Goal: Communication & Community: Answer question/provide support

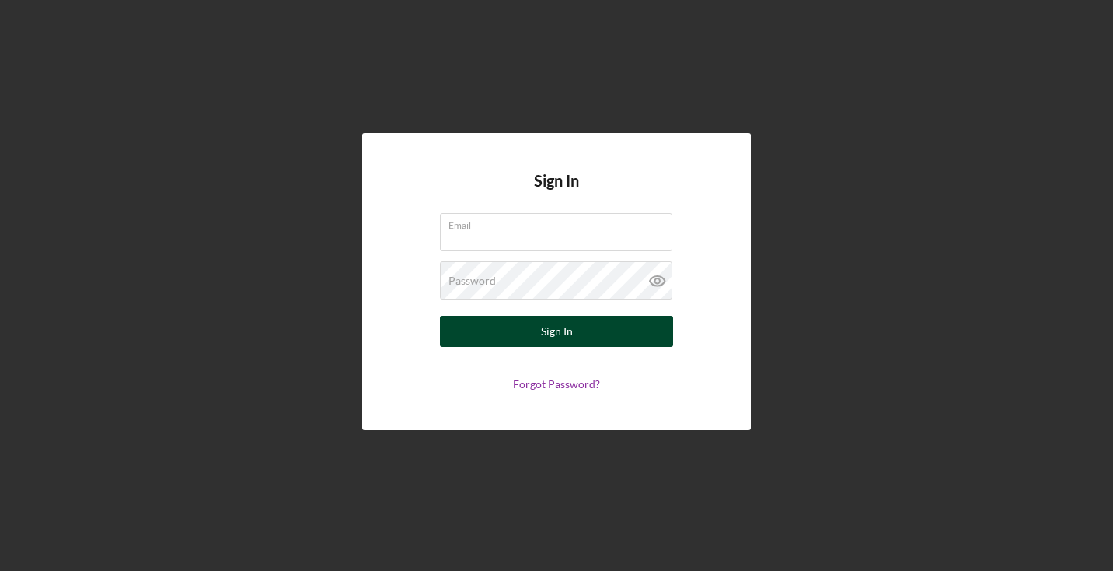
type input "[EMAIL_ADDRESS][DOMAIN_NAME]"
click at [590, 339] on button "Sign In" at bounding box center [556, 331] width 233 height 31
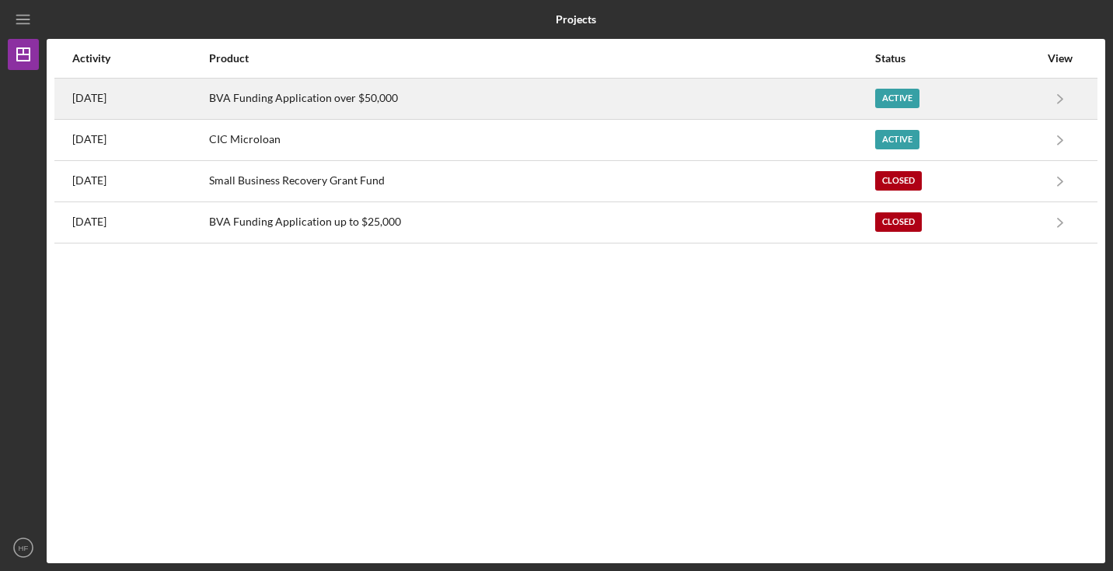
click at [369, 98] on div "BVA Funding Application over $50,000" at bounding box center [541, 98] width 665 height 39
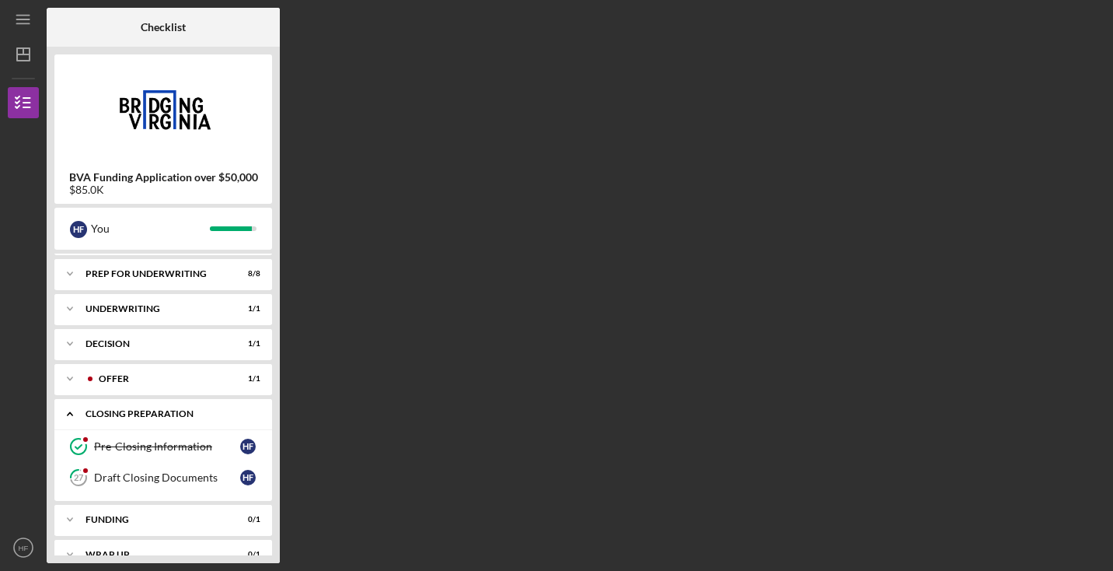
scroll to position [63, 0]
click at [193, 479] on div "Draft Closing Documents" at bounding box center [167, 479] width 146 height 12
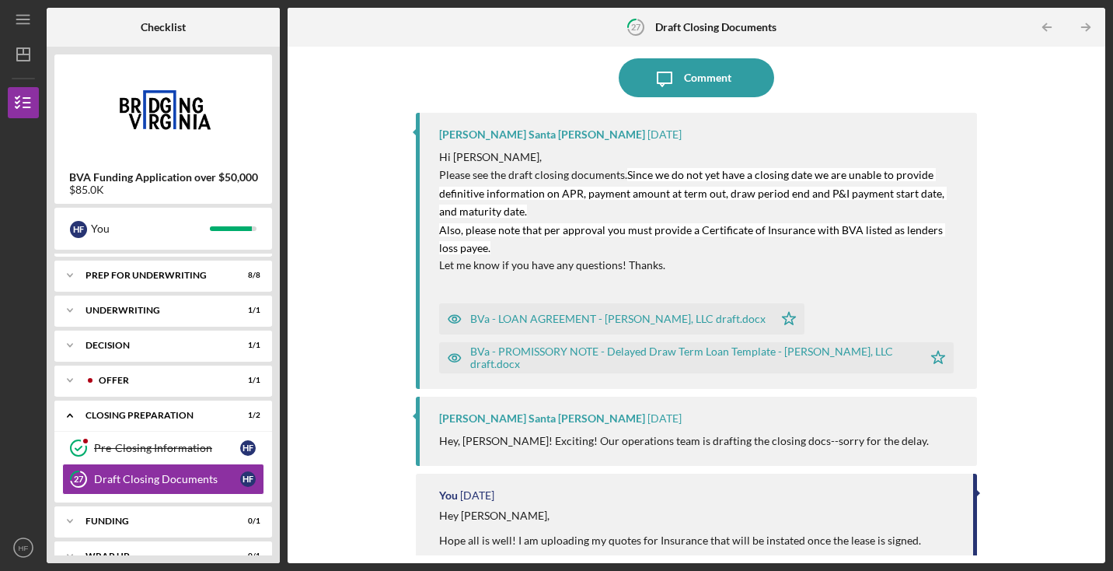
scroll to position [134, 0]
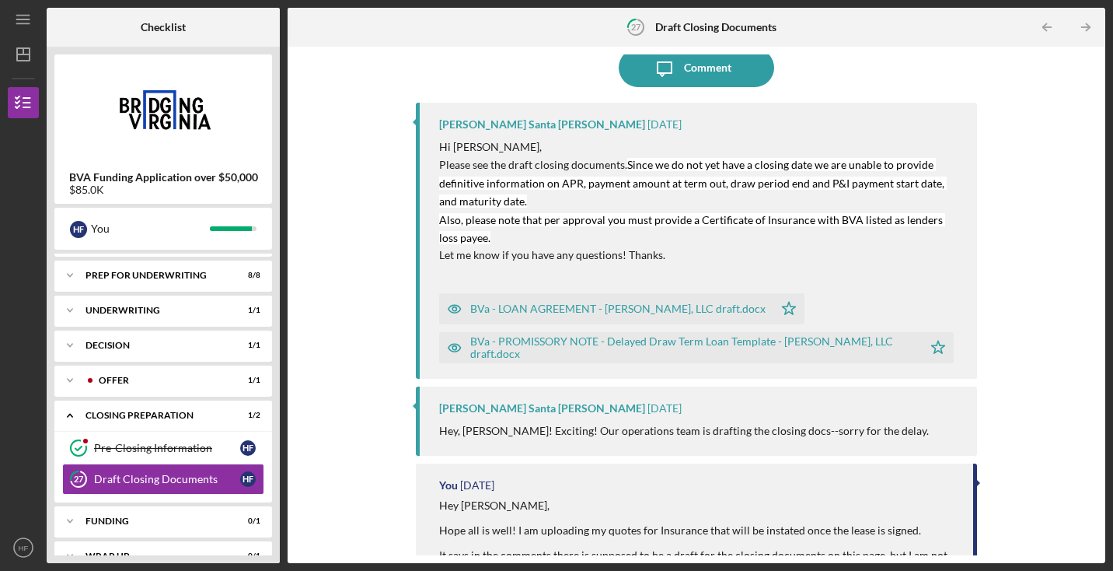
click at [566, 306] on div "BVa - LOAN AGREEMENT - [PERSON_NAME], LLC draft.docx" at bounding box center [617, 308] width 295 height 12
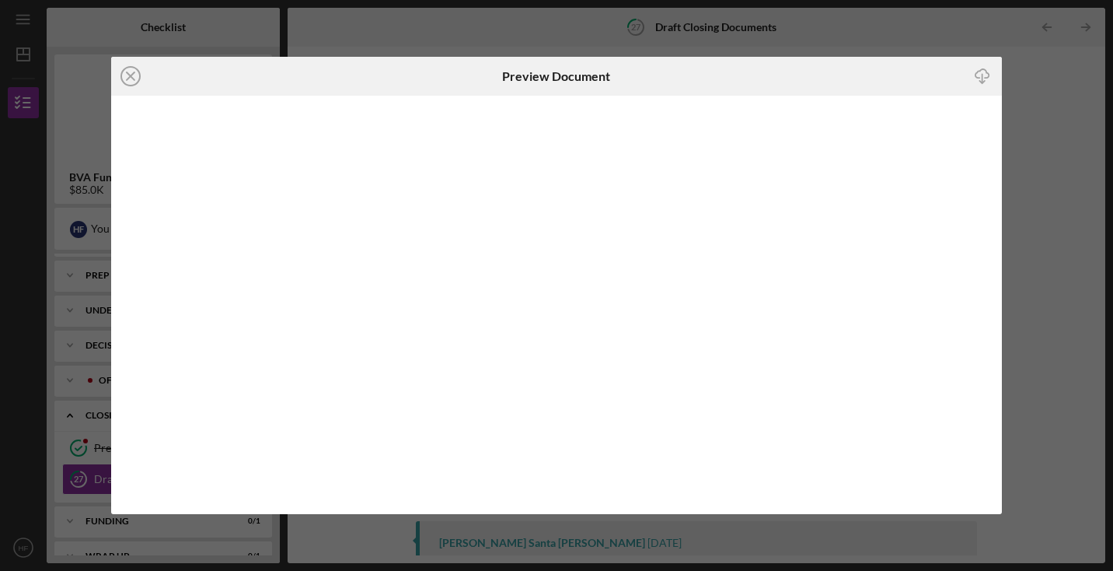
click at [1014, 104] on div "Icon/Close Preview Document Icon/Download" at bounding box center [556, 285] width 1113 height 571
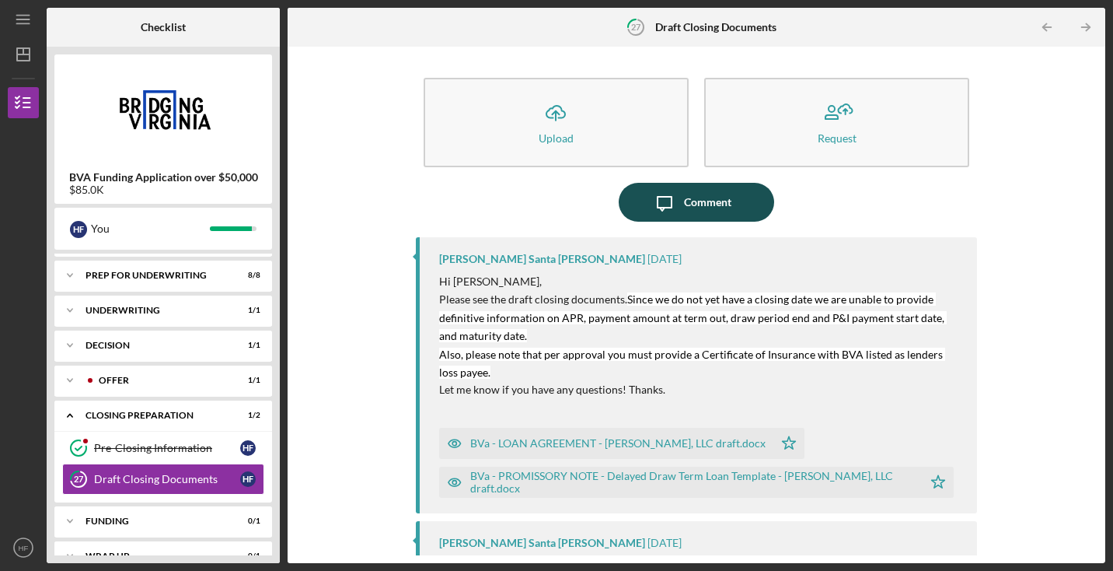
click at [718, 209] on div "Comment" at bounding box center [707, 202] width 47 height 39
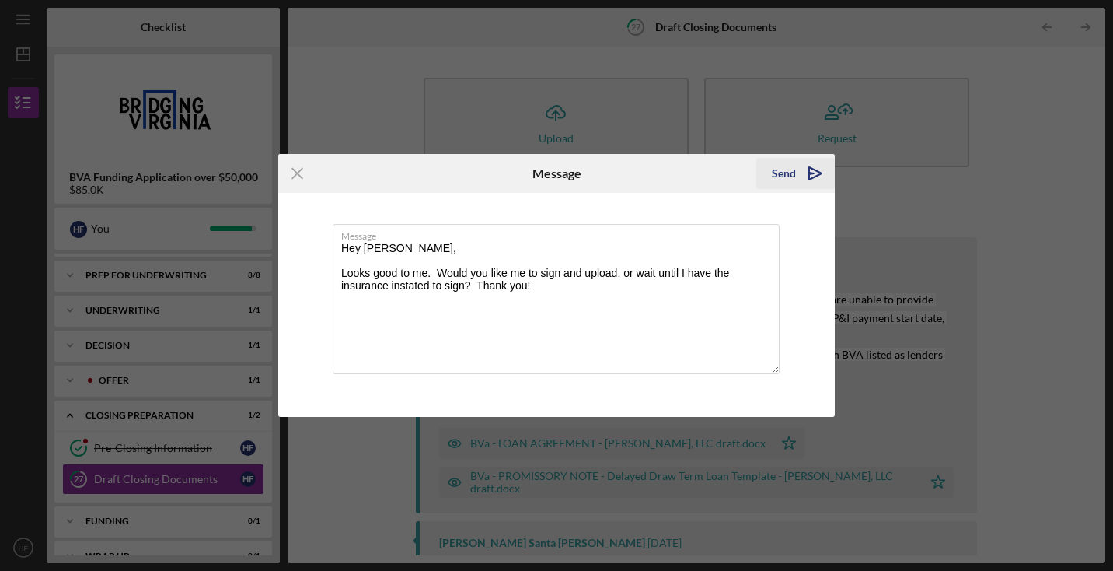
type textarea "Hey [PERSON_NAME], Looks good to me. Would you like me to sign and upload, or w…"
click at [811, 167] on icon "Icon/icon-invite-send" at bounding box center [815, 173] width 39 height 39
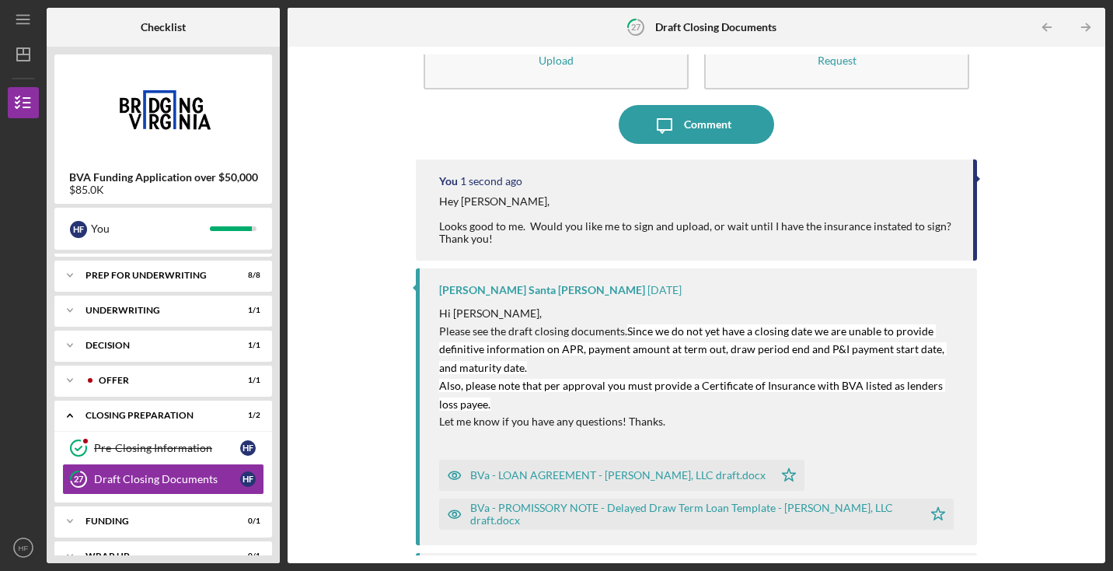
scroll to position [89, 0]
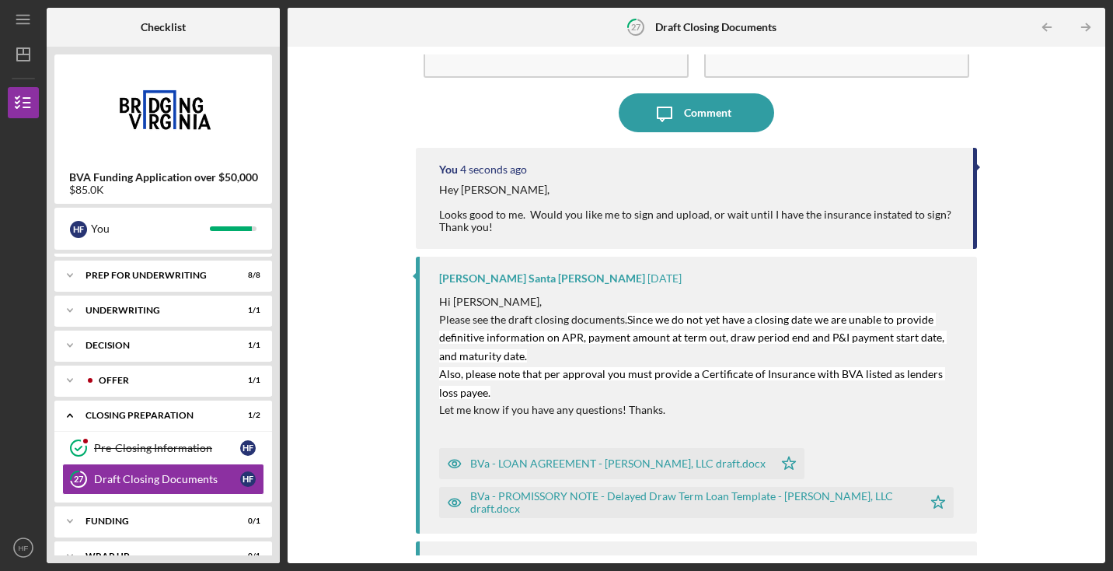
click at [803, 502] on div "BVa - PROMISSORY NOTE - Delayed Draw Term Loan Template - [PERSON_NAME], LLC dr…" at bounding box center [692, 502] width 445 height 25
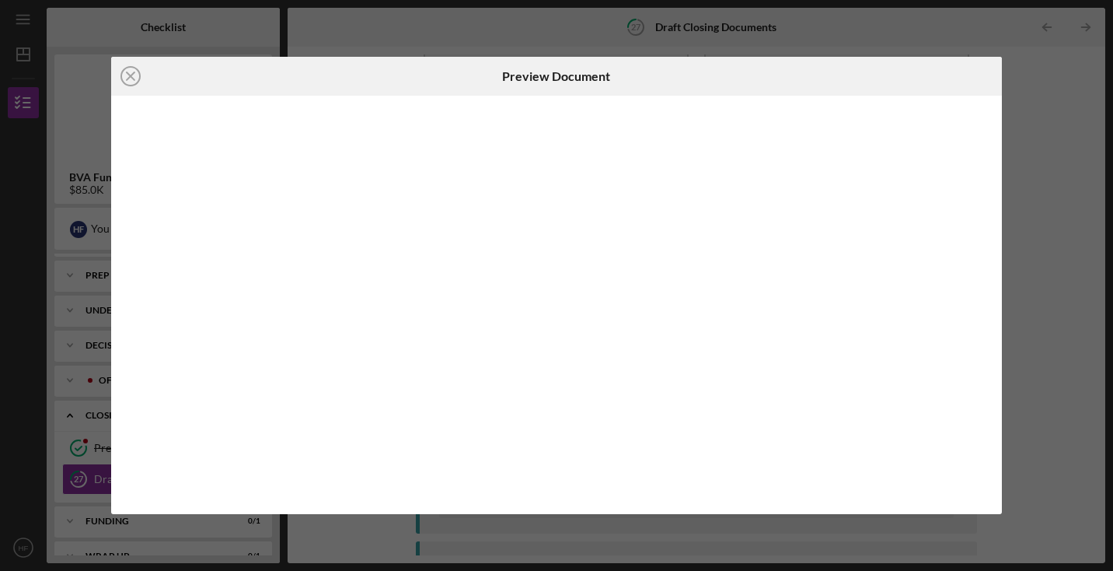
scroll to position [285, 0]
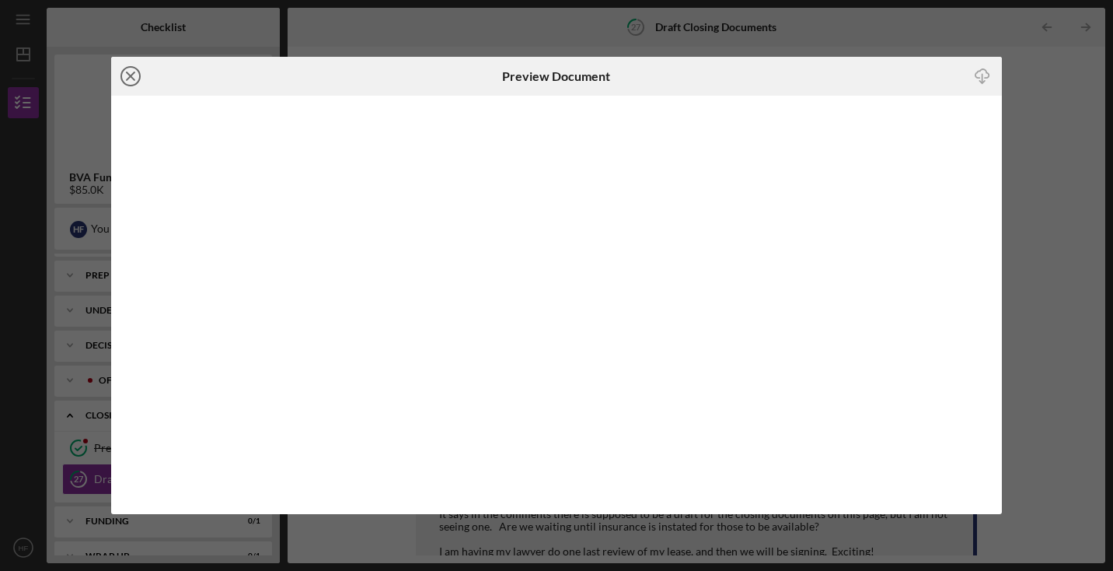
click at [137, 74] on icon "Icon/Close" at bounding box center [130, 76] width 39 height 39
